Goal: Obtain resource: Obtain resource

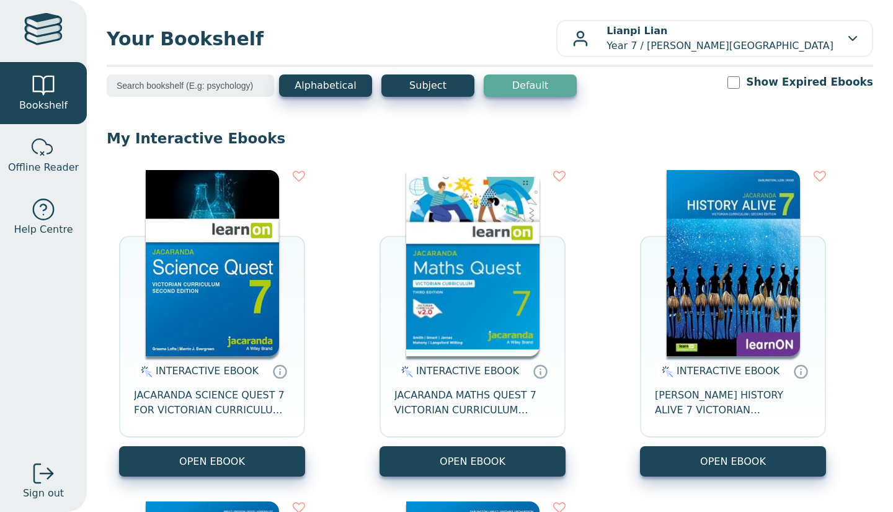
click at [473, 278] on img at bounding box center [472, 263] width 133 height 186
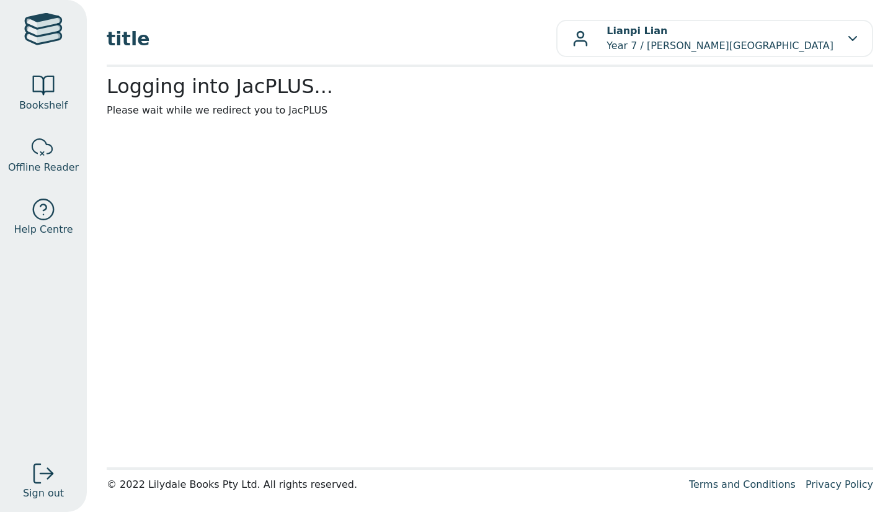
click at [224, 164] on main1 "Logging into JacPLUS... Please wait while we redirect you to JacPLUS" at bounding box center [490, 266] width 766 height 385
